Goal: Information Seeking & Learning: Learn about a topic

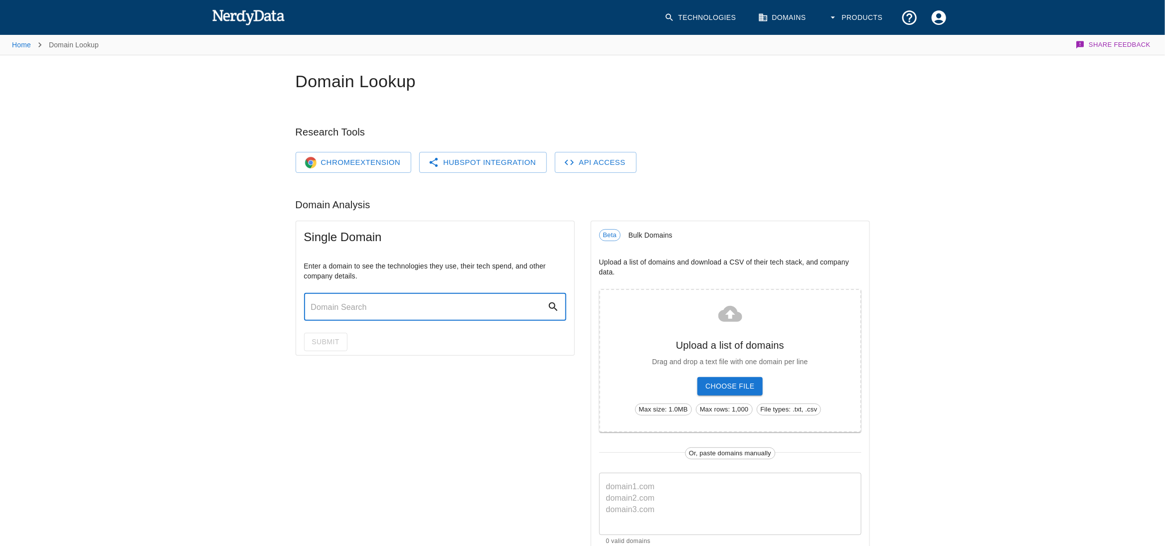
click at [405, 319] on input "text" at bounding box center [425, 307] width 243 height 28
paste input "https://www.magnatravel.gr/"
type input "https://www.magnatravel.gr/"
click at [327, 335] on button "Submit" at bounding box center [325, 342] width 43 height 18
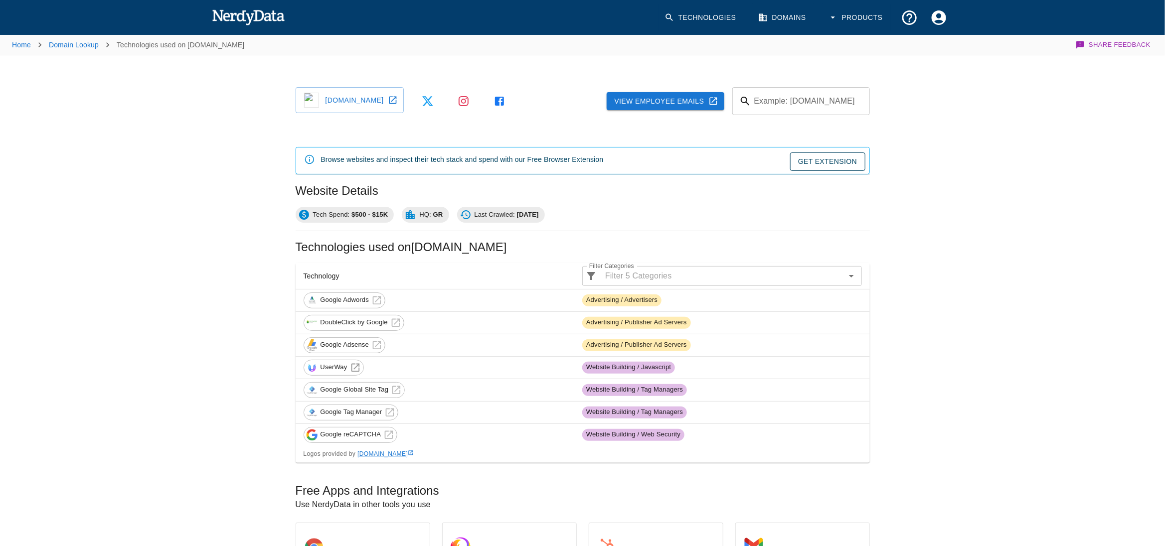
click at [355, 368] on icon at bounding box center [355, 367] width 8 height 8
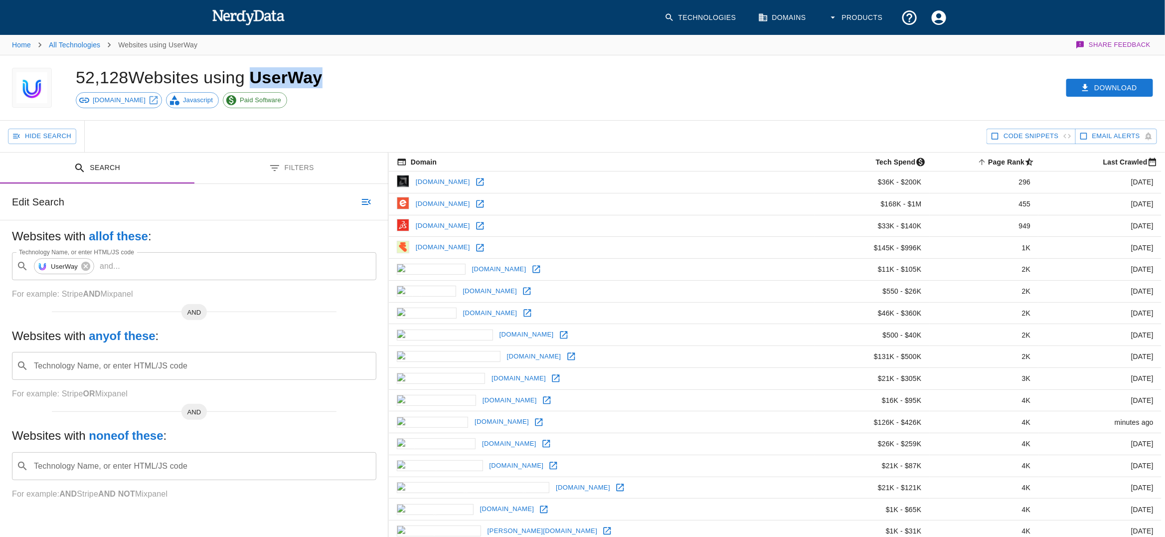
click at [385, 71] on div "52,128 Websites using UserWay [DOMAIN_NAME] Javascript Paid Software" at bounding box center [339, 87] width 551 height 65
